Goal: Task Accomplishment & Management: Use online tool/utility

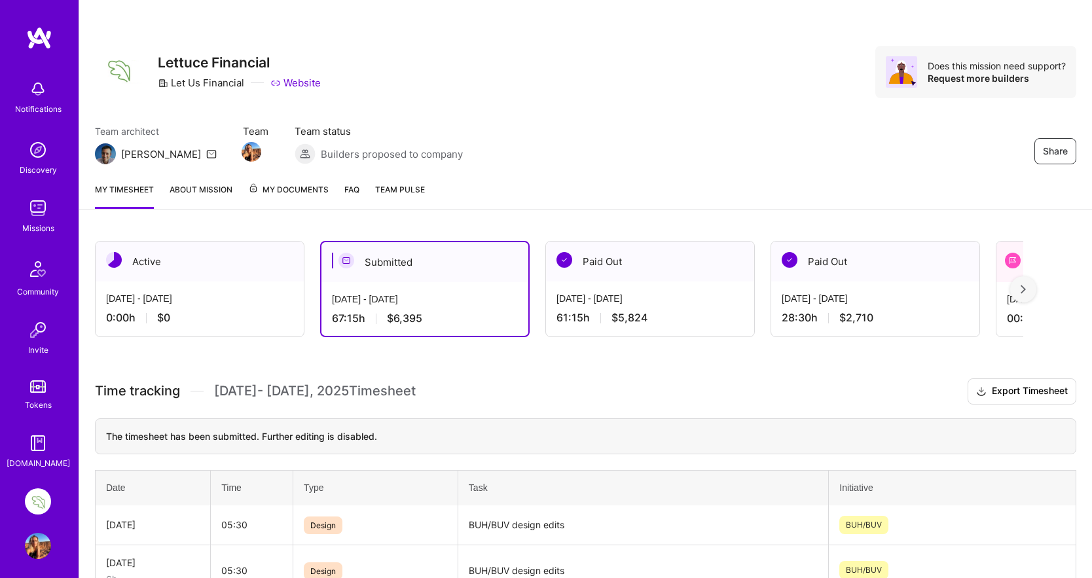
scroll to position [139, 0]
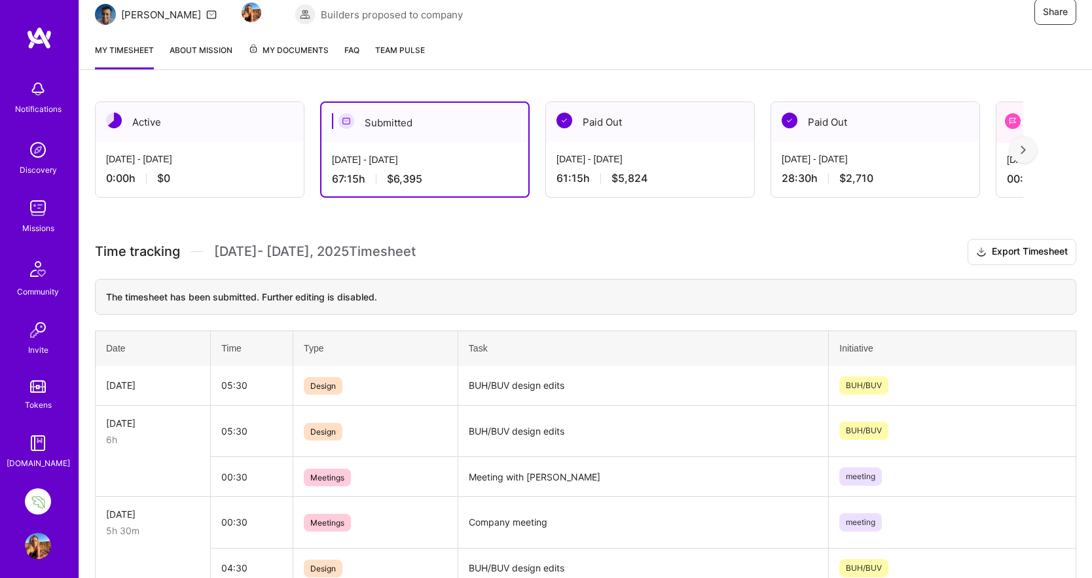
click at [246, 166] on div "[DATE] - [DATE] 0:00 h $0" at bounding box center [200, 169] width 208 height 54
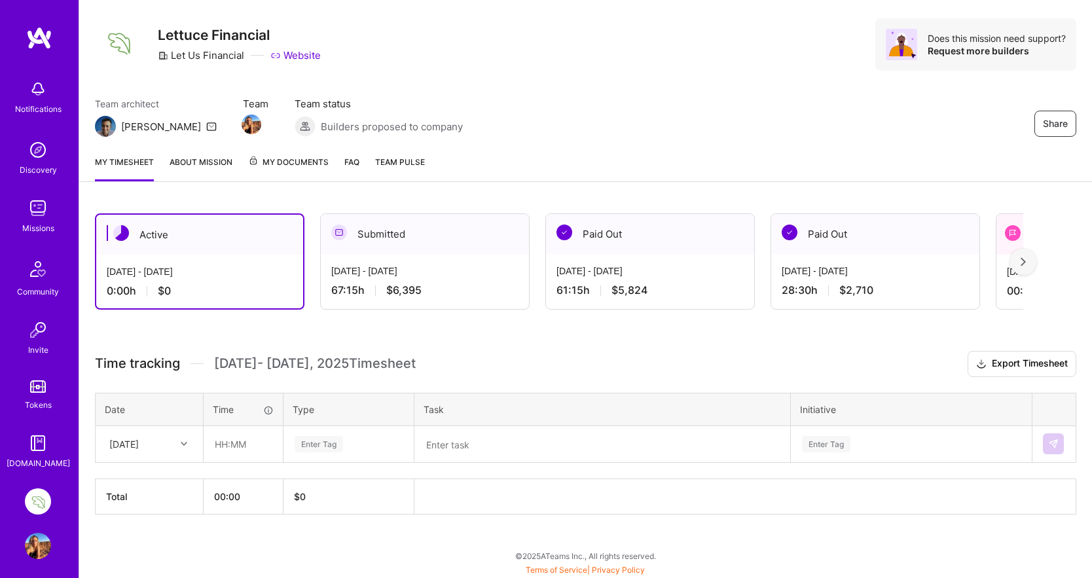
scroll to position [28, 0]
click at [246, 166] on div "My timesheet About Mission My Documents FAQ Team Pulse" at bounding box center [585, 162] width 1013 height 37
click at [183, 441] on icon at bounding box center [184, 444] width 7 height 7
click at [164, 481] on div "[DATE]" at bounding box center [149, 481] width 106 height 24
click at [223, 443] on input "text" at bounding box center [243, 444] width 78 height 35
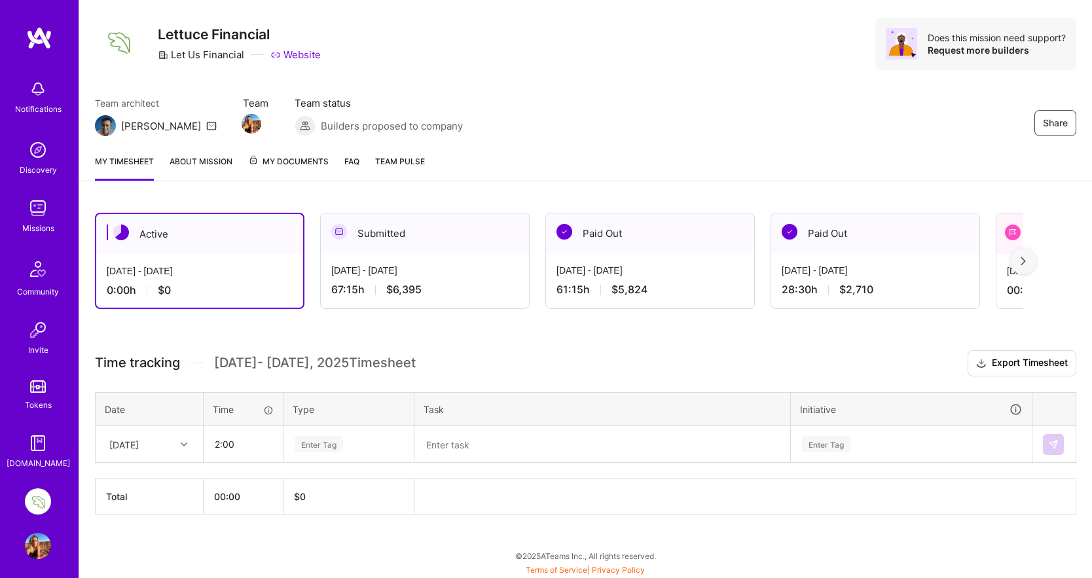
type input "02:00"
click at [321, 443] on div "Enter Tag" at bounding box center [319, 444] width 48 height 20
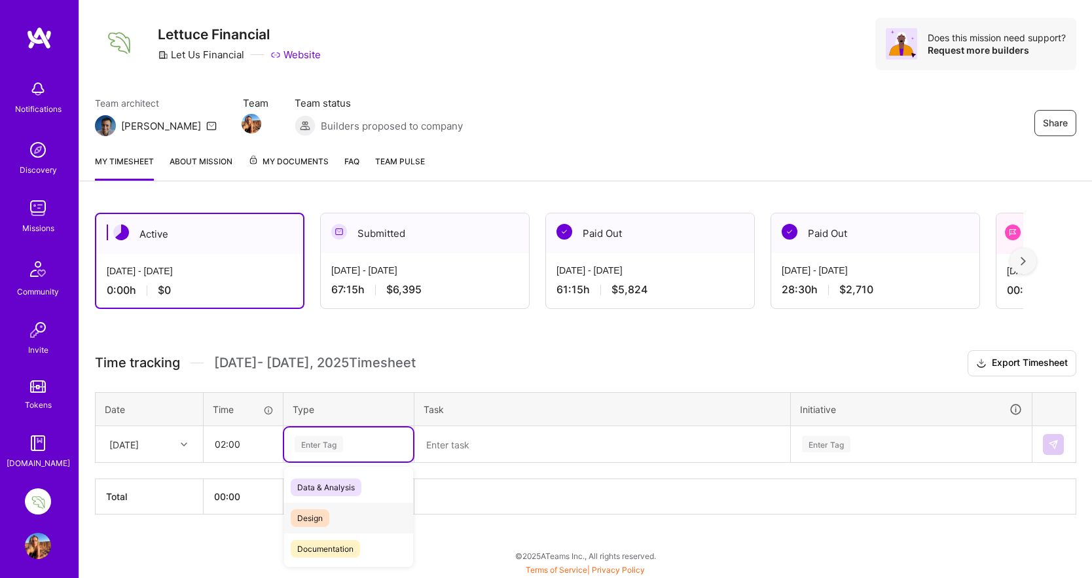
click at [310, 520] on span "Design" at bounding box center [310, 518] width 39 height 18
click at [478, 440] on textarea at bounding box center [602, 444] width 373 height 34
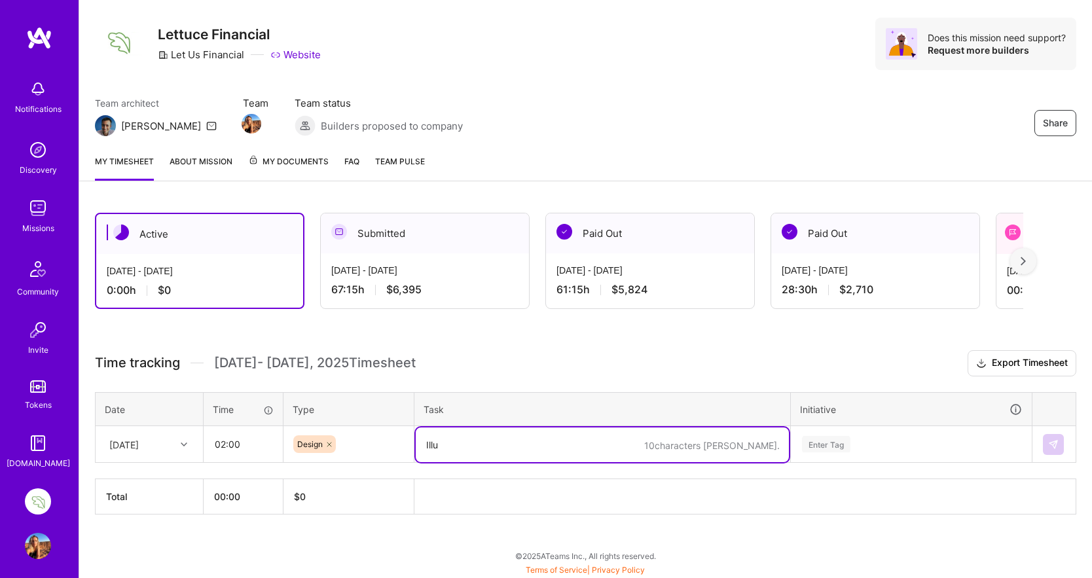
type textarea "Illu"
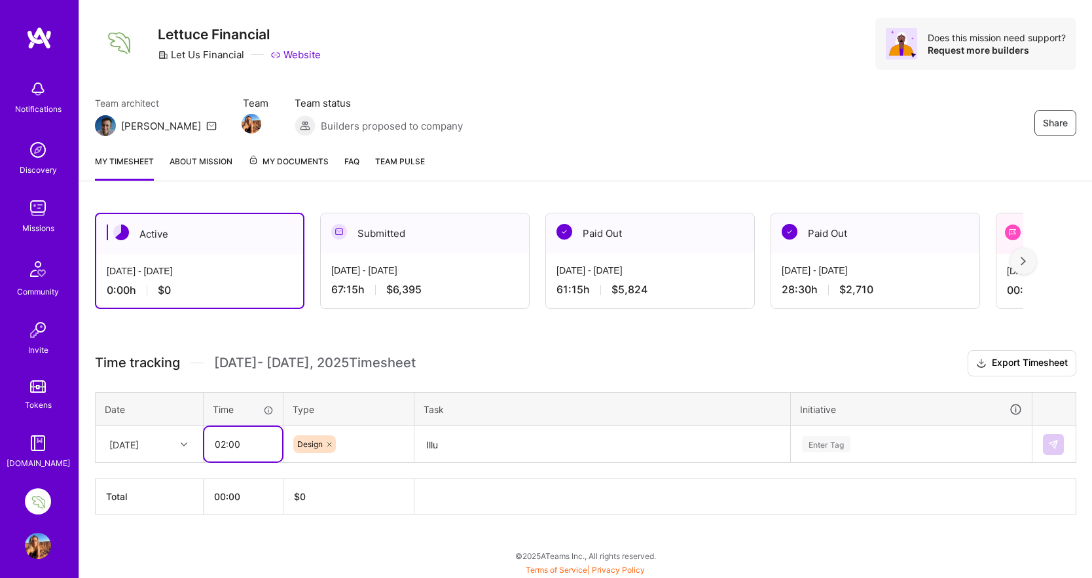
click at [225, 444] on input "02:00" at bounding box center [243, 444] width 78 height 35
type input "01:00"
click at [454, 445] on textarea "Illu" at bounding box center [602, 444] width 373 height 35
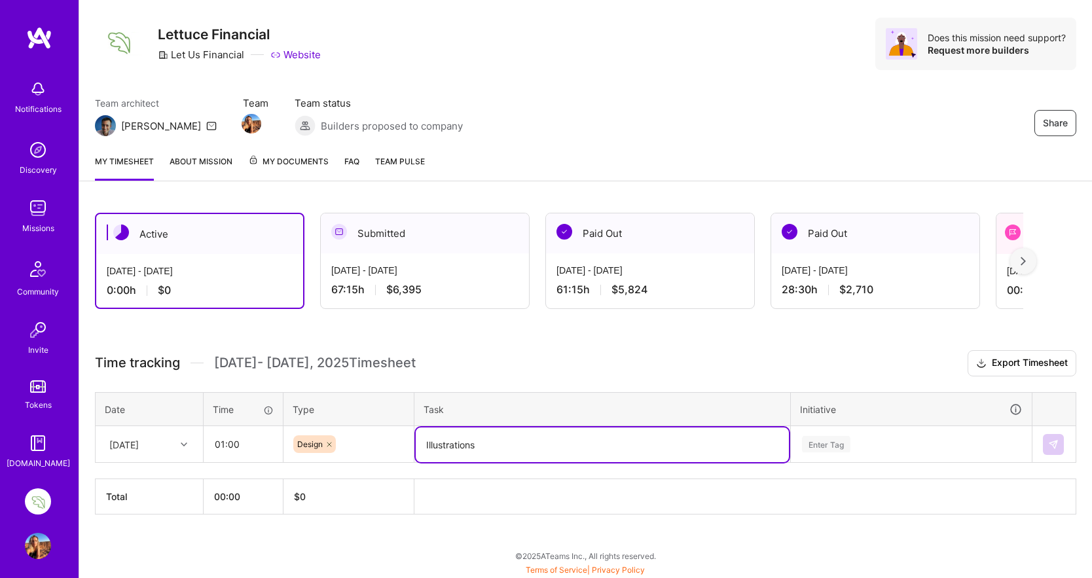
type textarea "Illustrations"
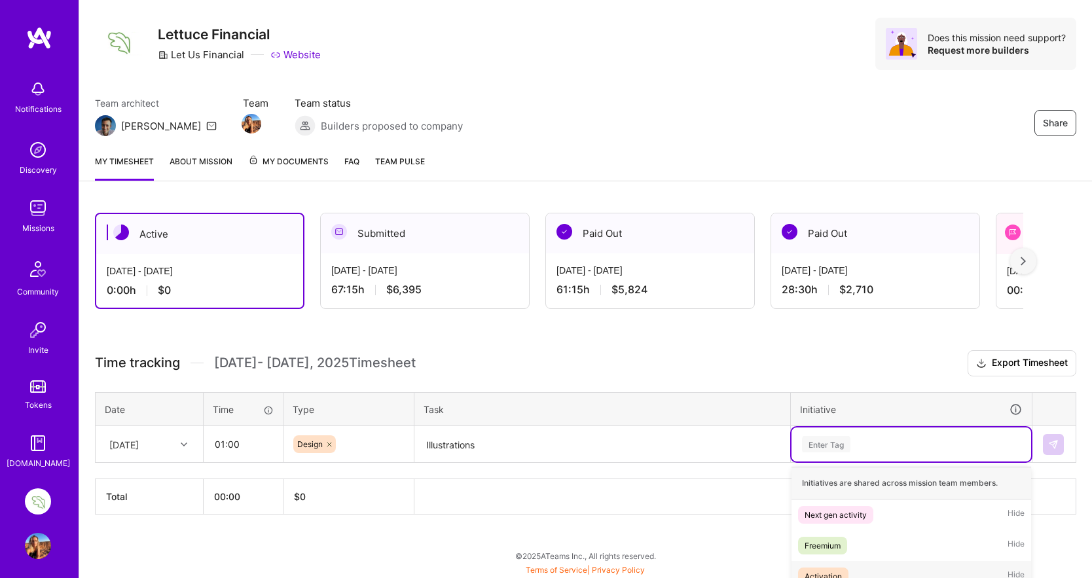
click at [828, 440] on div "option Activation focused, 3 of 18. 18 results available. Use Up and Down to ch…" at bounding box center [911, 444] width 240 height 34
type input "d"
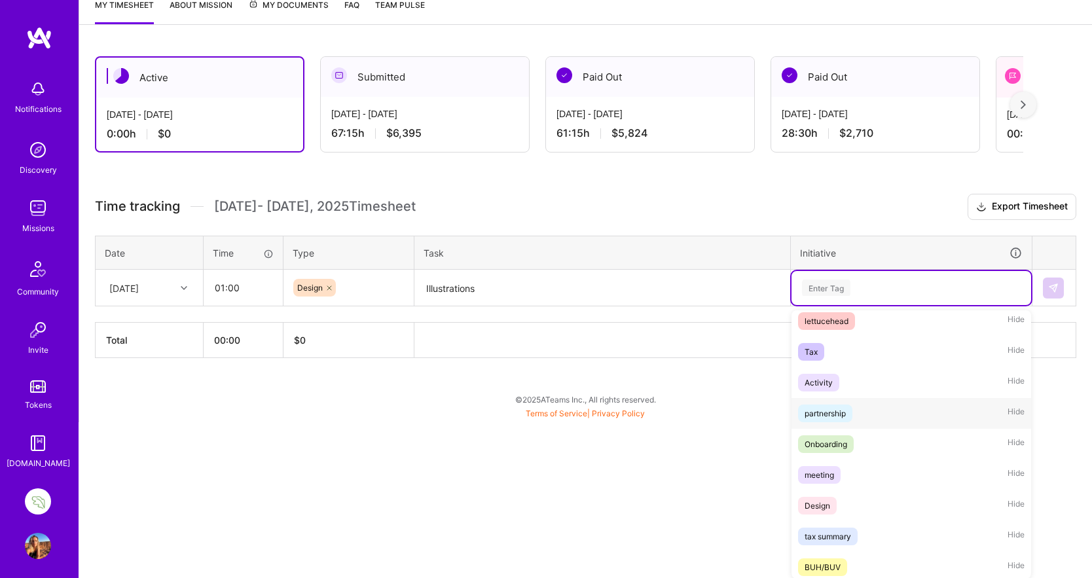
scroll to position [318, 0]
click at [815, 501] on div "Design" at bounding box center [818, 502] width 26 height 14
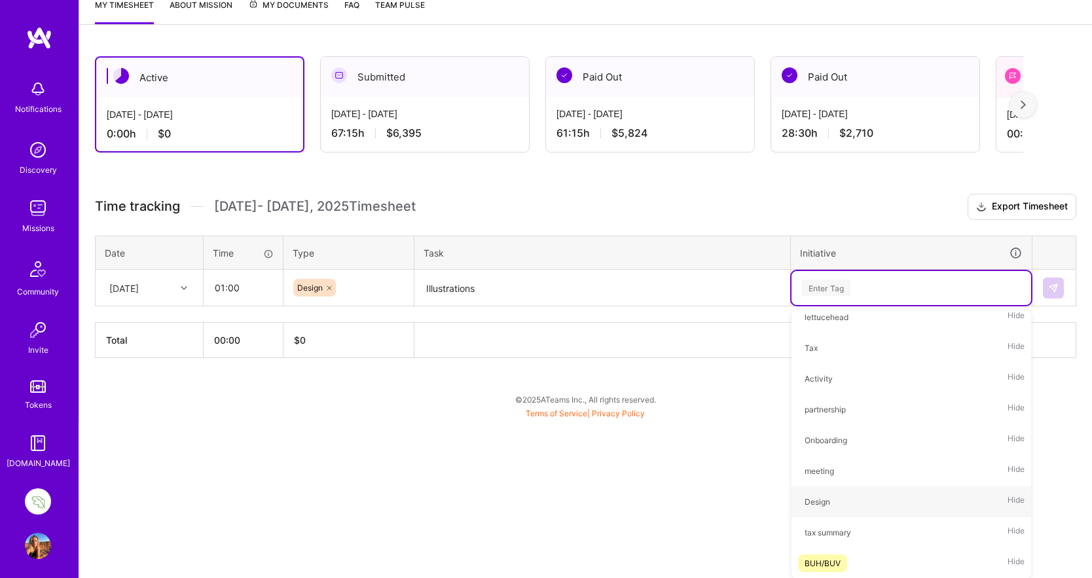
scroll to position [28, 0]
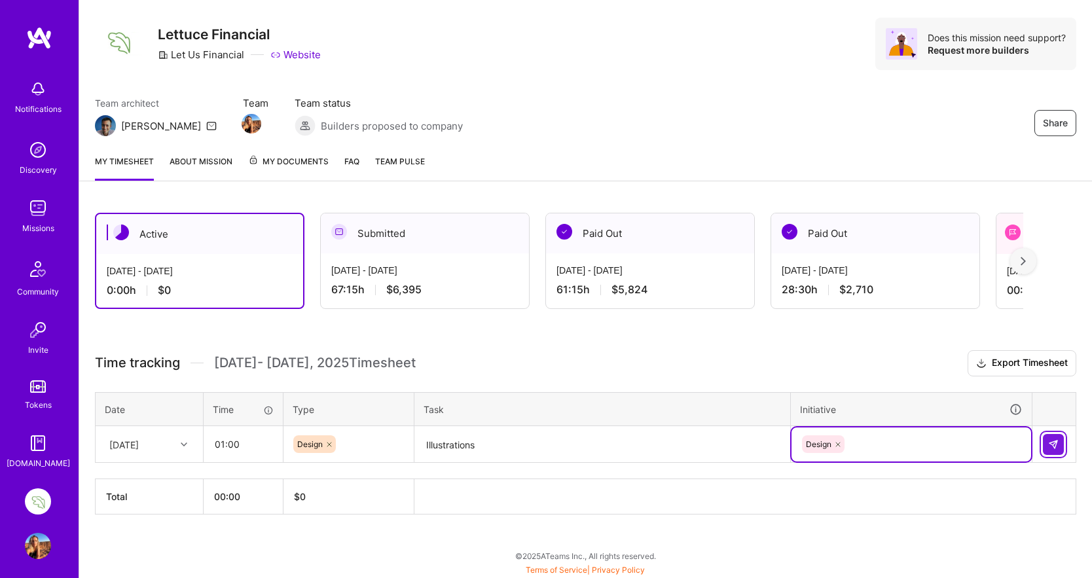
click at [1053, 443] on img at bounding box center [1053, 444] width 10 height 10
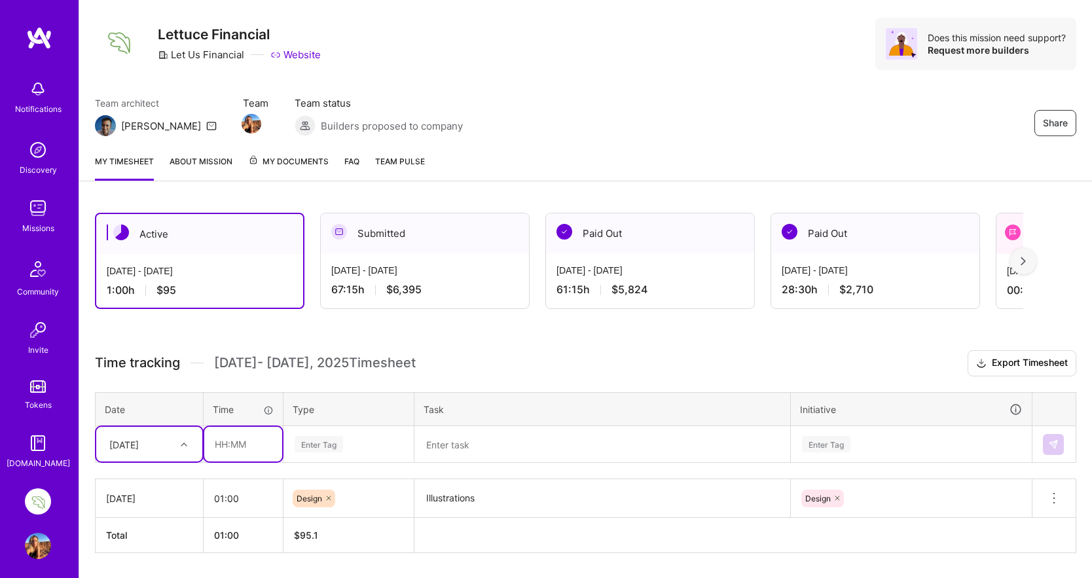
click at [221, 445] on input "text" at bounding box center [243, 444] width 78 height 35
type input "02:00"
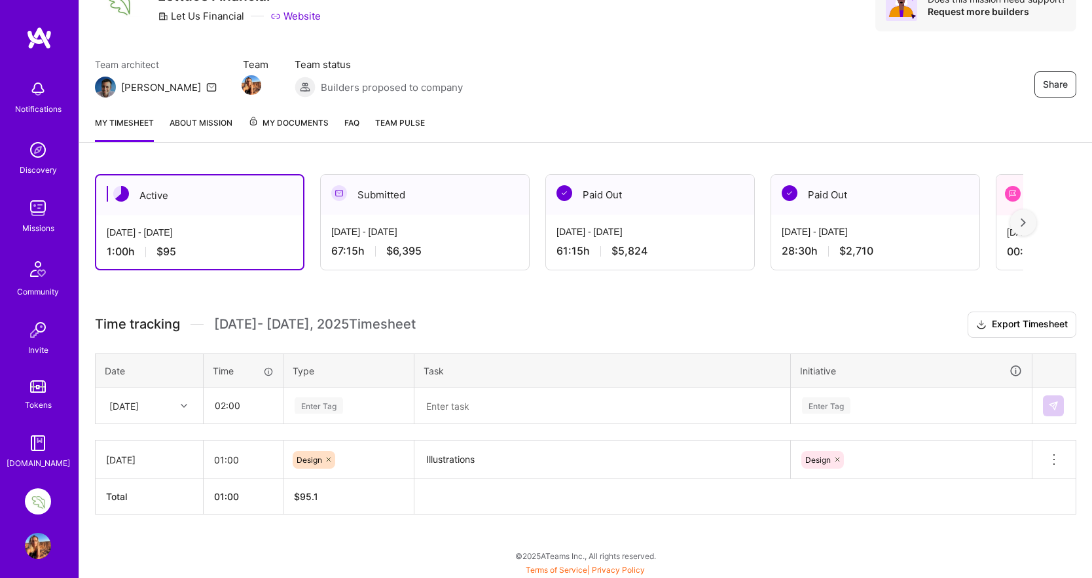
click at [324, 423] on div "Enter Tag" at bounding box center [348, 406] width 129 height 34
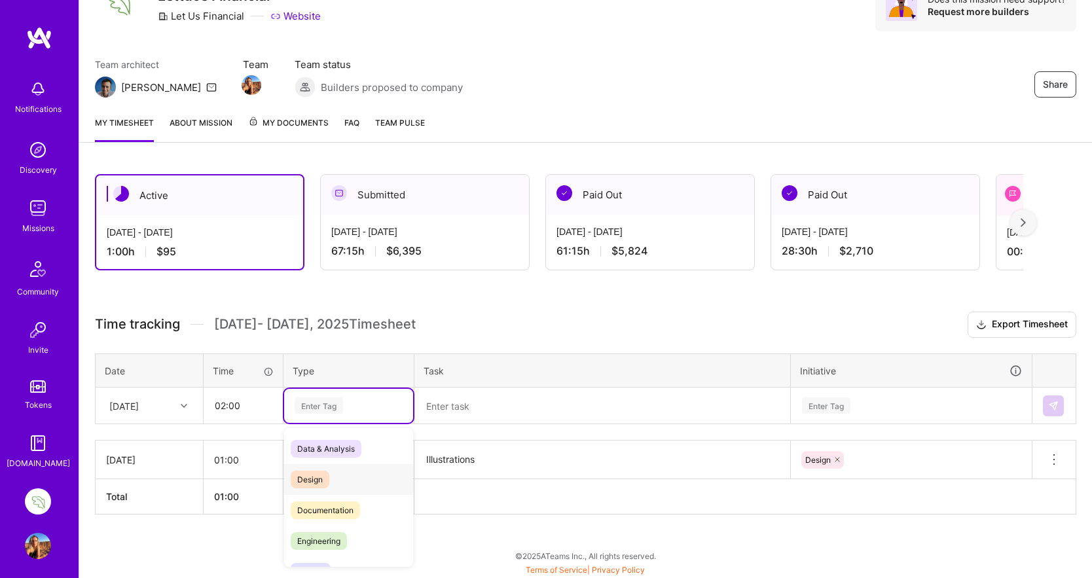
click at [314, 483] on span "Design" at bounding box center [310, 480] width 39 height 18
click at [453, 408] on textarea at bounding box center [602, 406] width 373 height 35
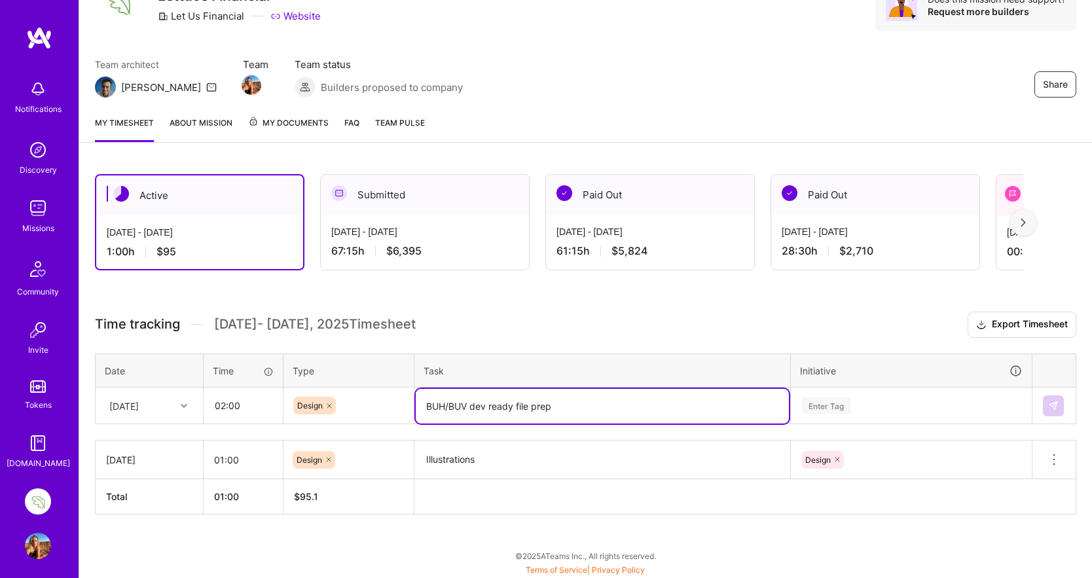
type textarea "BUH/BUV dev ready file prep"
